Goal: Information Seeking & Learning: Learn about a topic

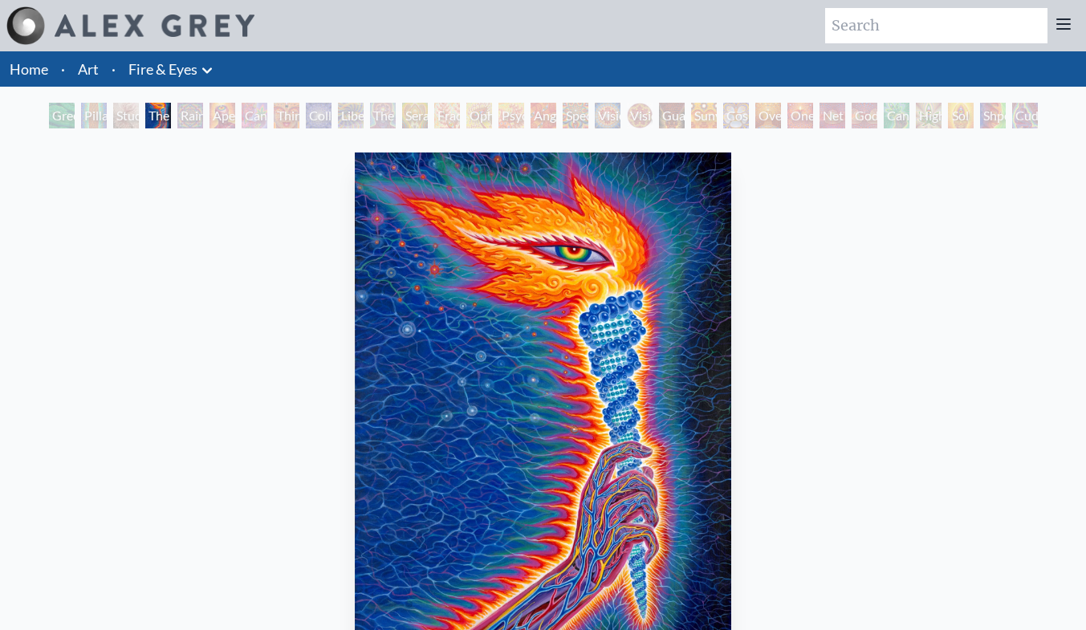
click at [76, 71] on li "Art" at bounding box center [88, 68] width 34 height 35
click at [82, 72] on link "Art" at bounding box center [88, 69] width 21 height 22
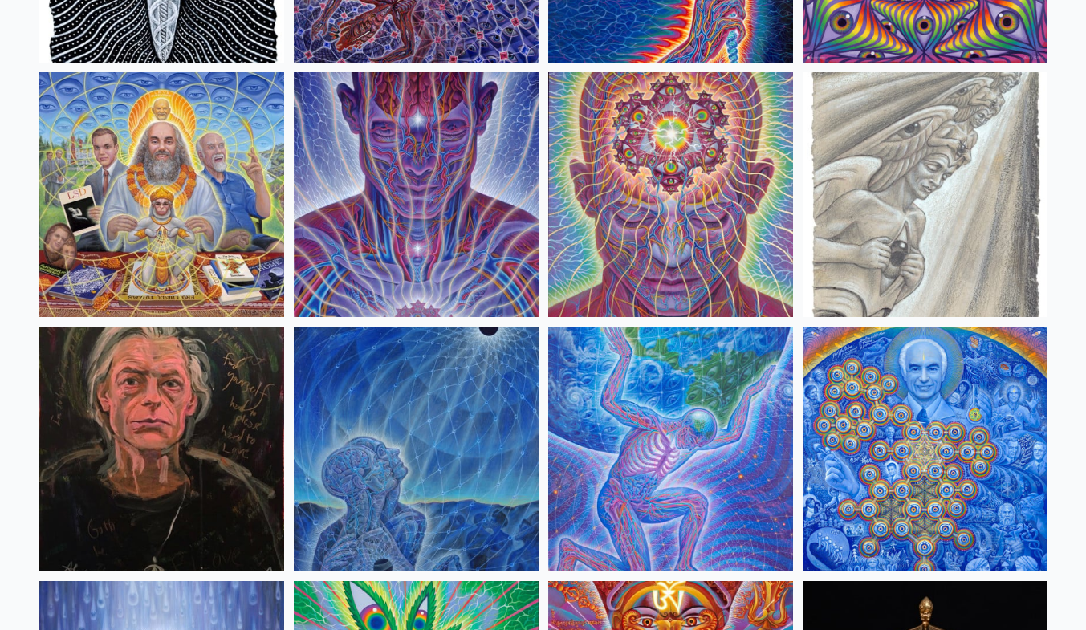
scroll to position [1889, 0]
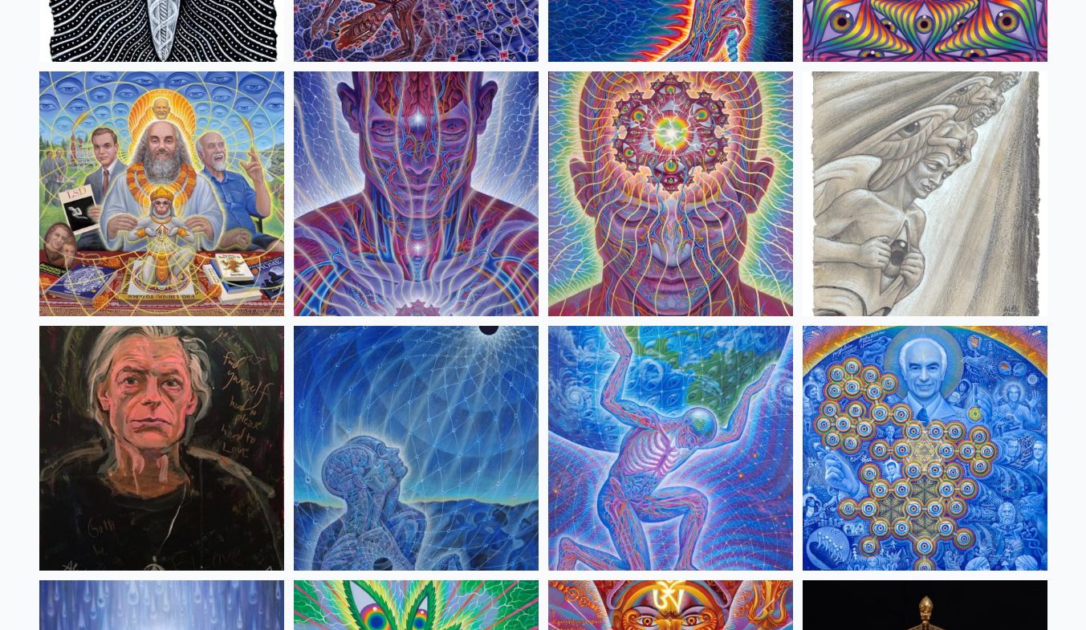
click at [721, 199] on img at bounding box center [670, 193] width 245 height 245
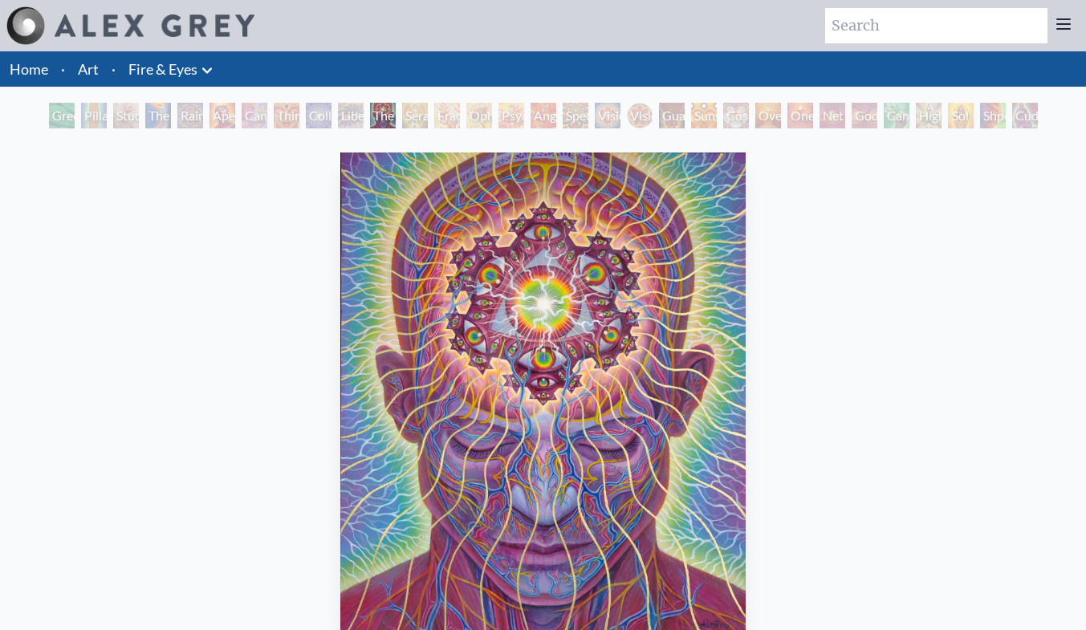
click at [314, 123] on div "Collective Vision" at bounding box center [319, 116] width 26 height 26
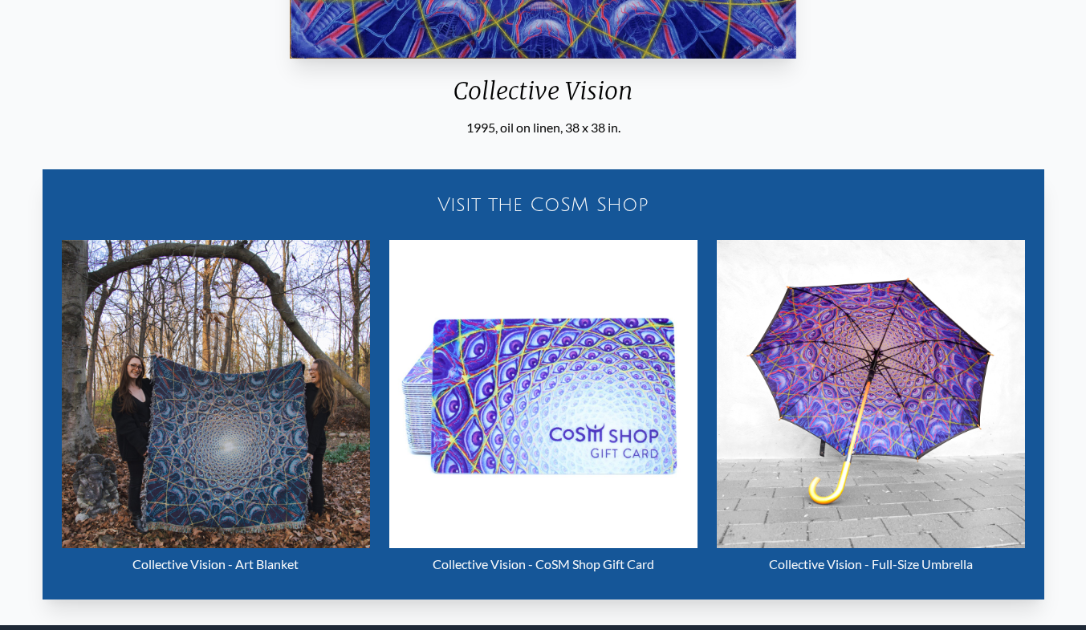
scroll to position [600, 0]
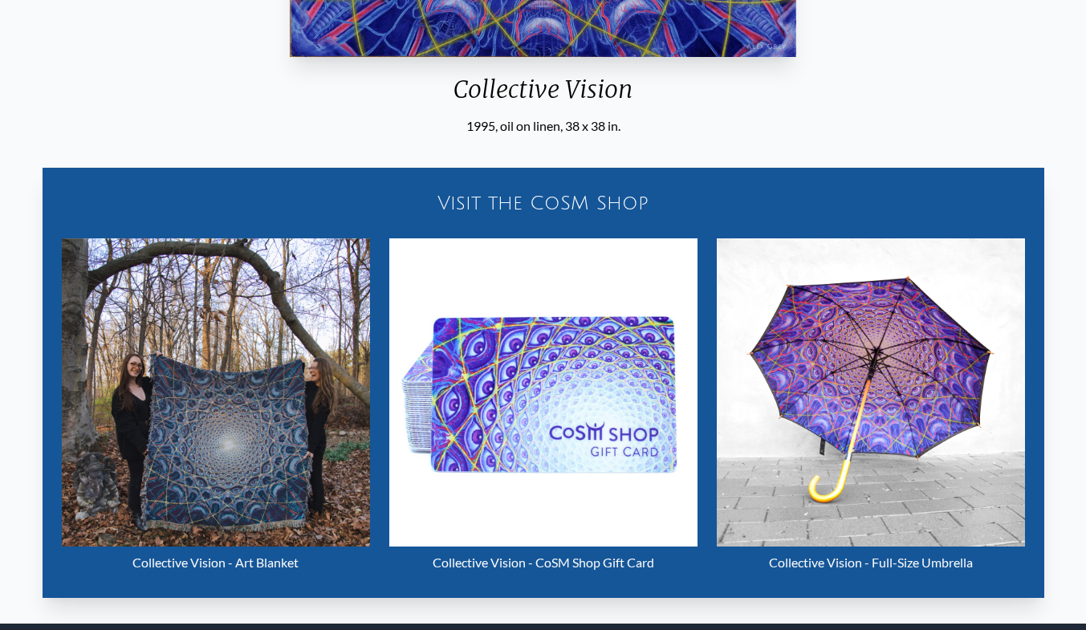
click at [250, 445] on img "9 / 31" at bounding box center [216, 392] width 308 height 308
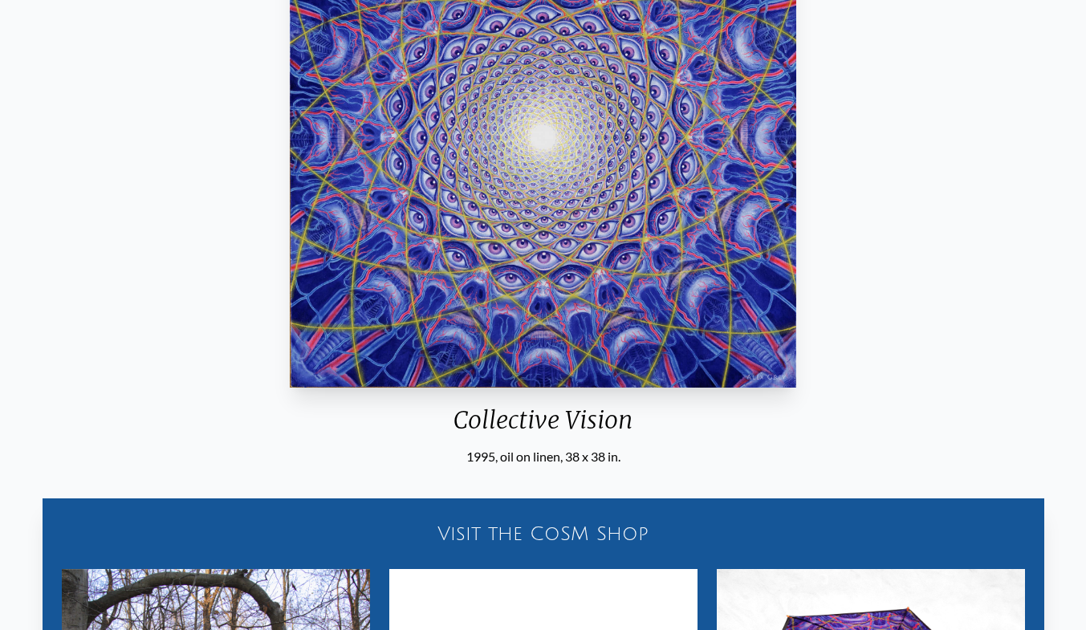
scroll to position [0, 0]
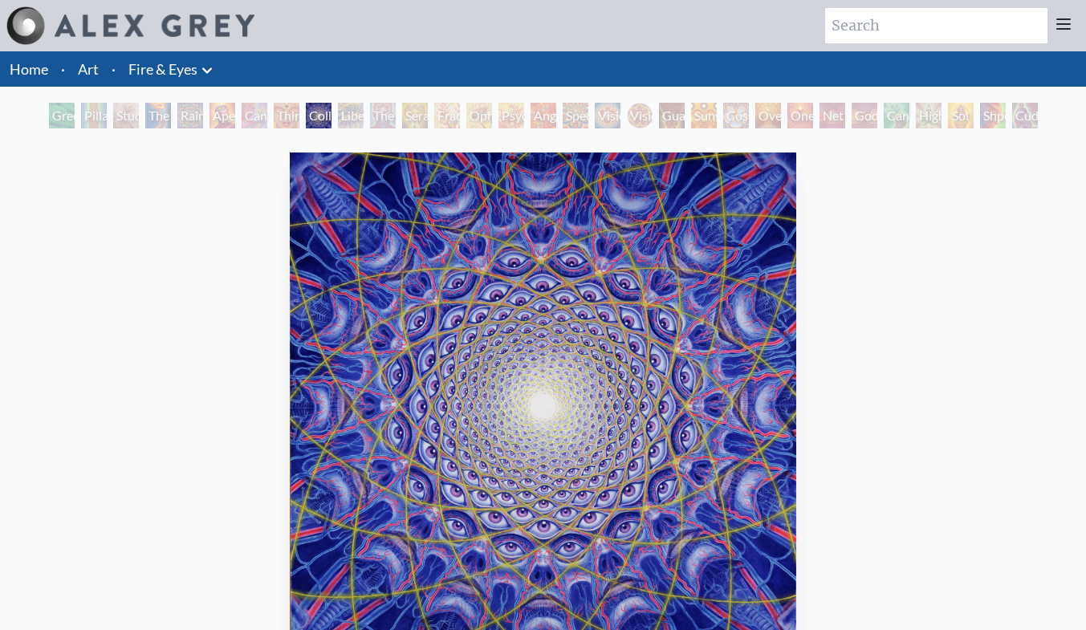
click at [88, 69] on link "Art" at bounding box center [88, 69] width 21 height 22
